Goal: Information Seeking & Learning: Understand process/instructions

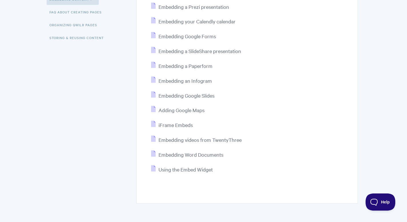
scroll to position [189, 0]
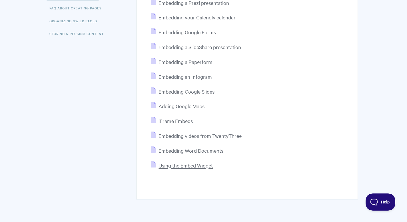
click at [206, 168] on span "Using the Embed Widget" at bounding box center [186, 165] width 54 height 7
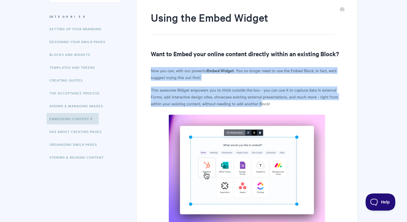
drag, startPoint x: 167, startPoint y: 61, endPoint x: 260, endPoint y: 102, distance: 101.9
click at [260, 102] on p "This awesome Widget empowers you to think outside the box - you can use it to c…" at bounding box center [247, 97] width 192 height 21
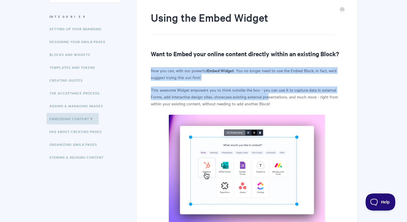
drag, startPoint x: 144, startPoint y: 69, endPoint x: 272, endPoint y: 99, distance: 131.2
click at [272, 99] on p "This awesome Widget empowers you to think outside the box - you can use it to c…" at bounding box center [247, 97] width 192 height 21
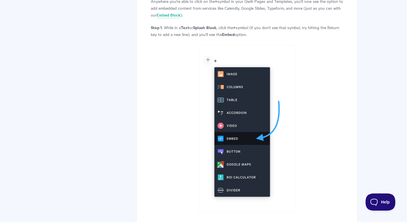
scroll to position [377, 0]
